Goal: Transaction & Acquisition: Download file/media

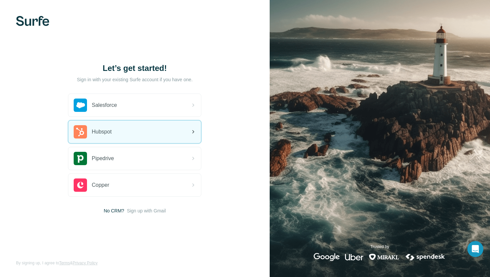
click at [159, 136] on div "Hubspot" at bounding box center [134, 132] width 133 height 23
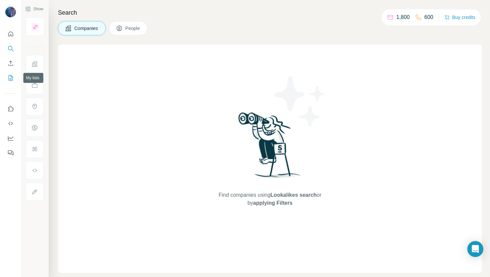
click at [10, 78] on icon "My lists" at bounding box center [11, 77] width 3 height 4
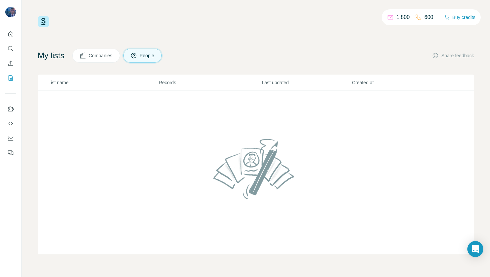
click at [102, 56] on span "Companies" at bounding box center [101, 55] width 24 height 7
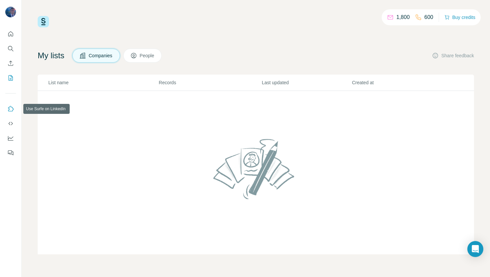
click at [9, 107] on icon "Use Surfe on LinkedIn" at bounding box center [11, 108] width 6 height 5
